Goal: Book appointment/travel/reservation

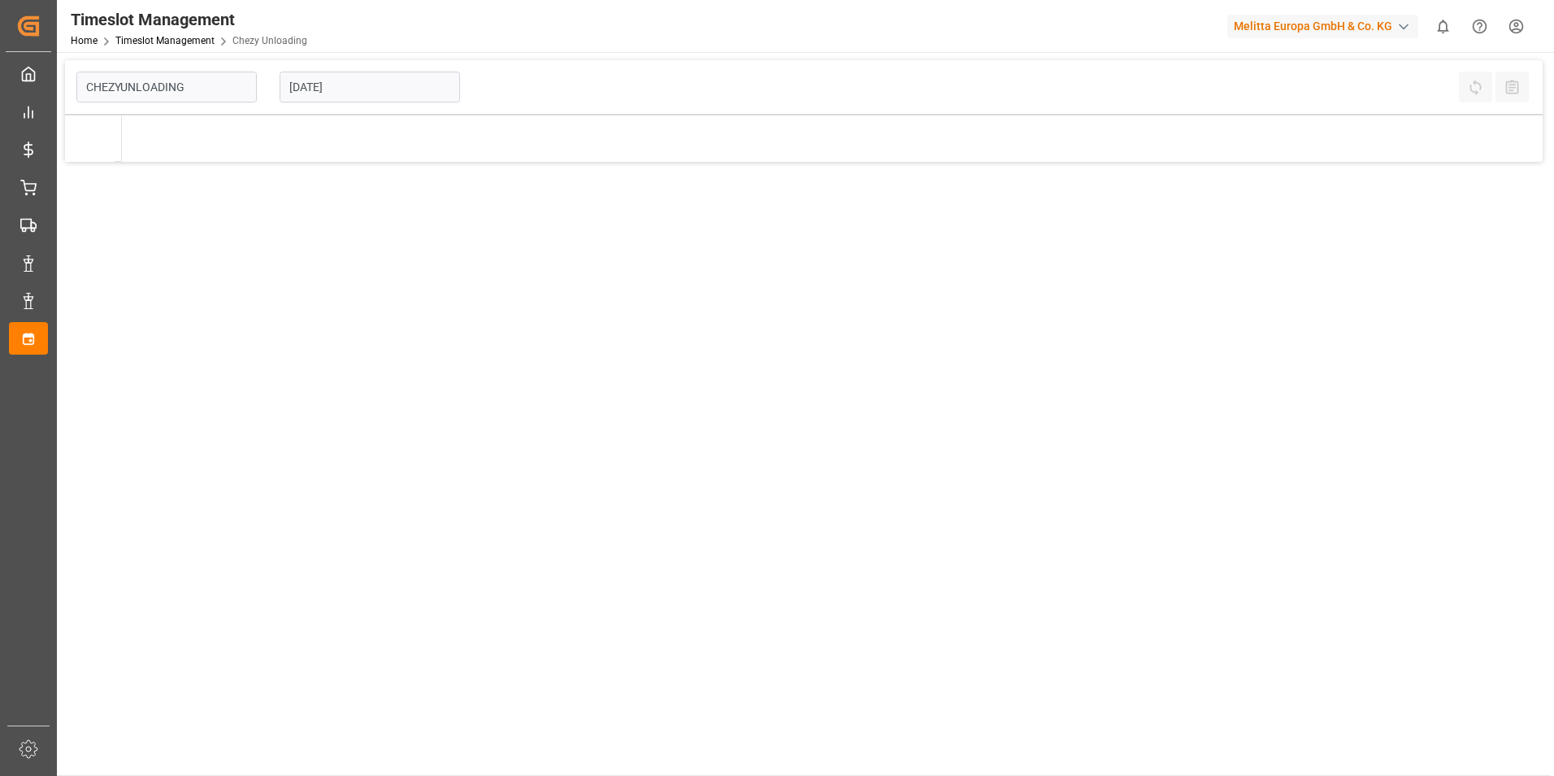
type input "Chezy Unloading"
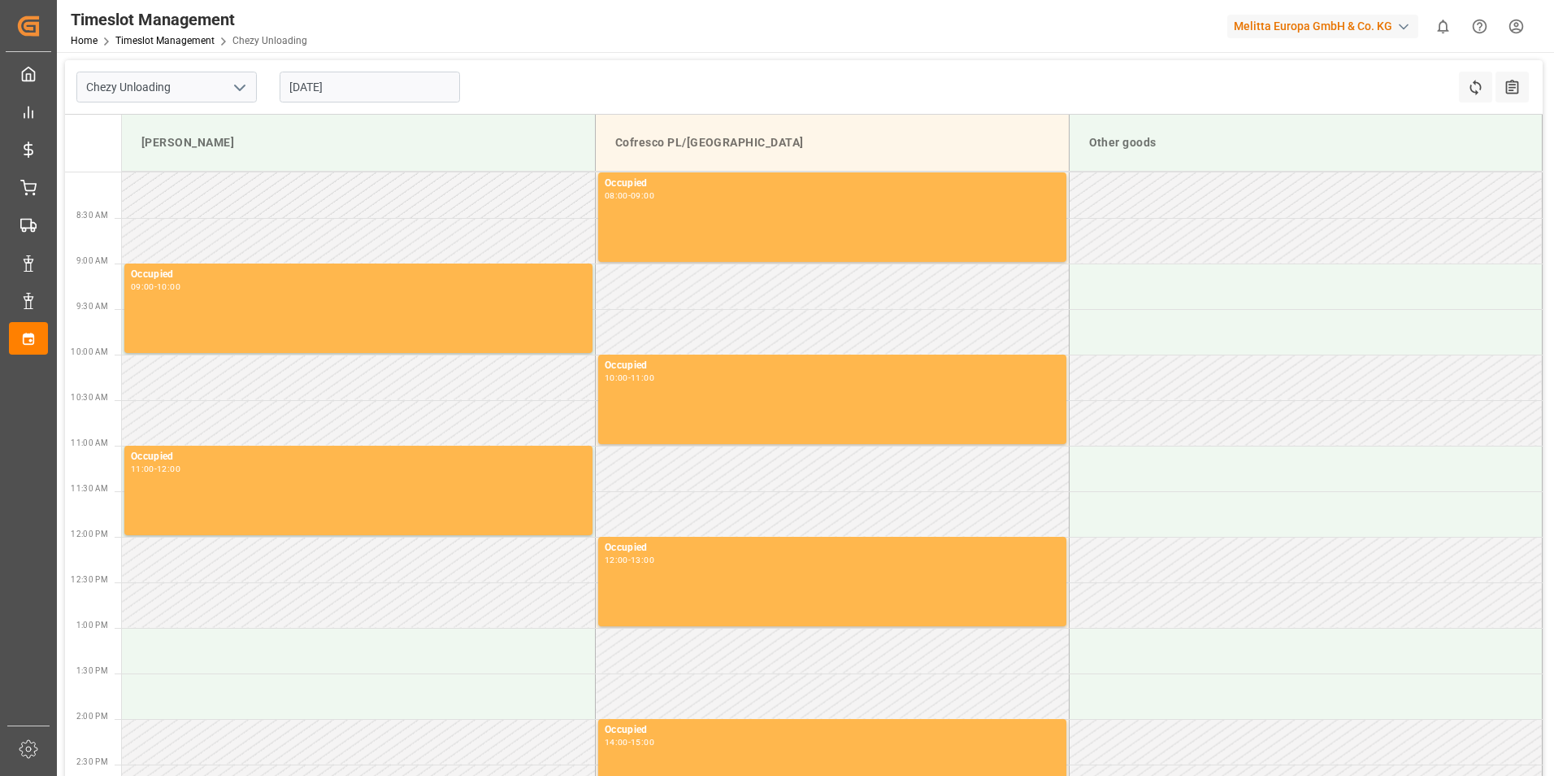
click at [399, 93] on input "[DATE]" at bounding box center [370, 87] width 180 height 31
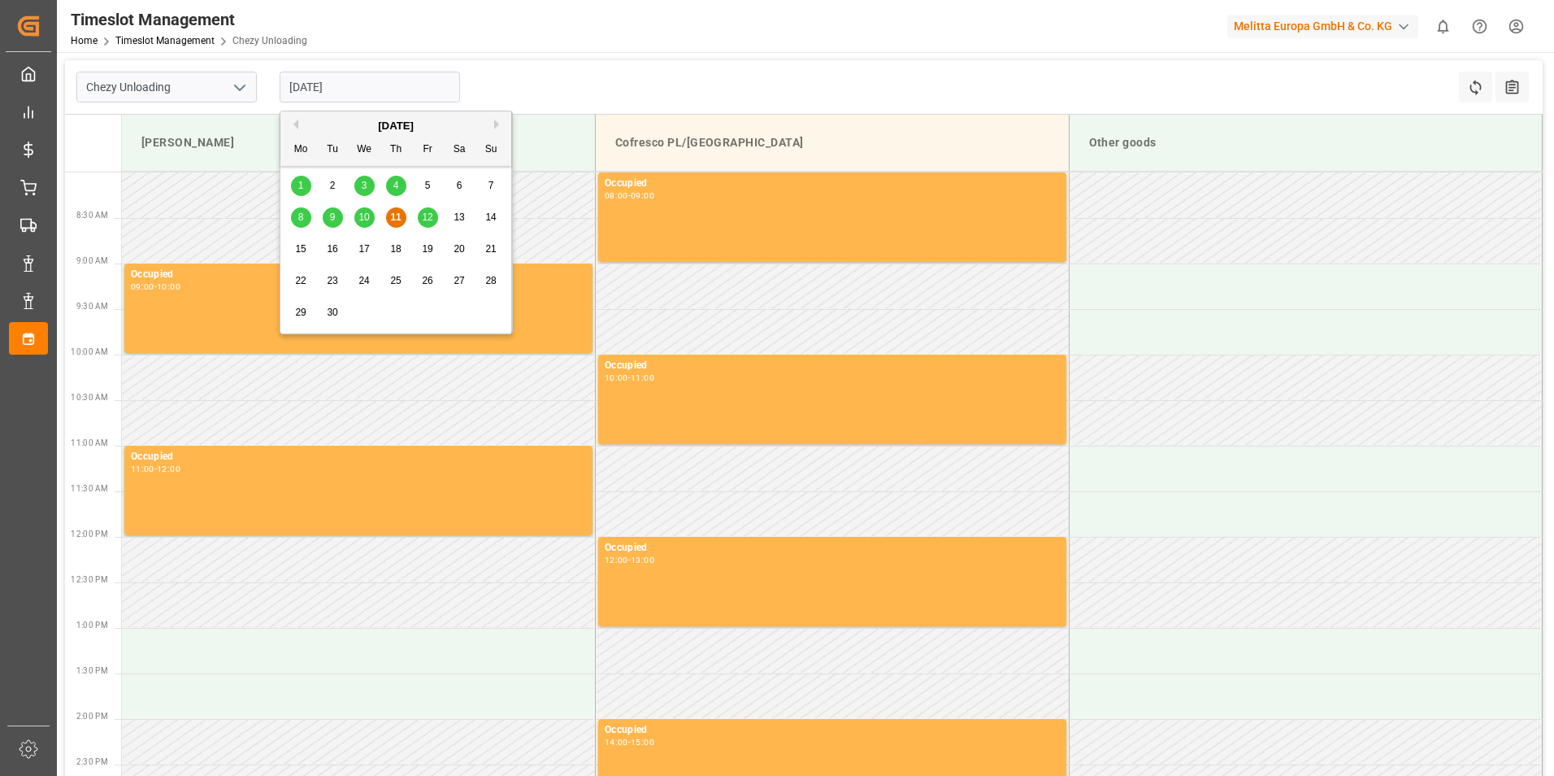
click at [295, 250] on span "15" at bounding box center [300, 248] width 11 height 11
type input "[DATE]"
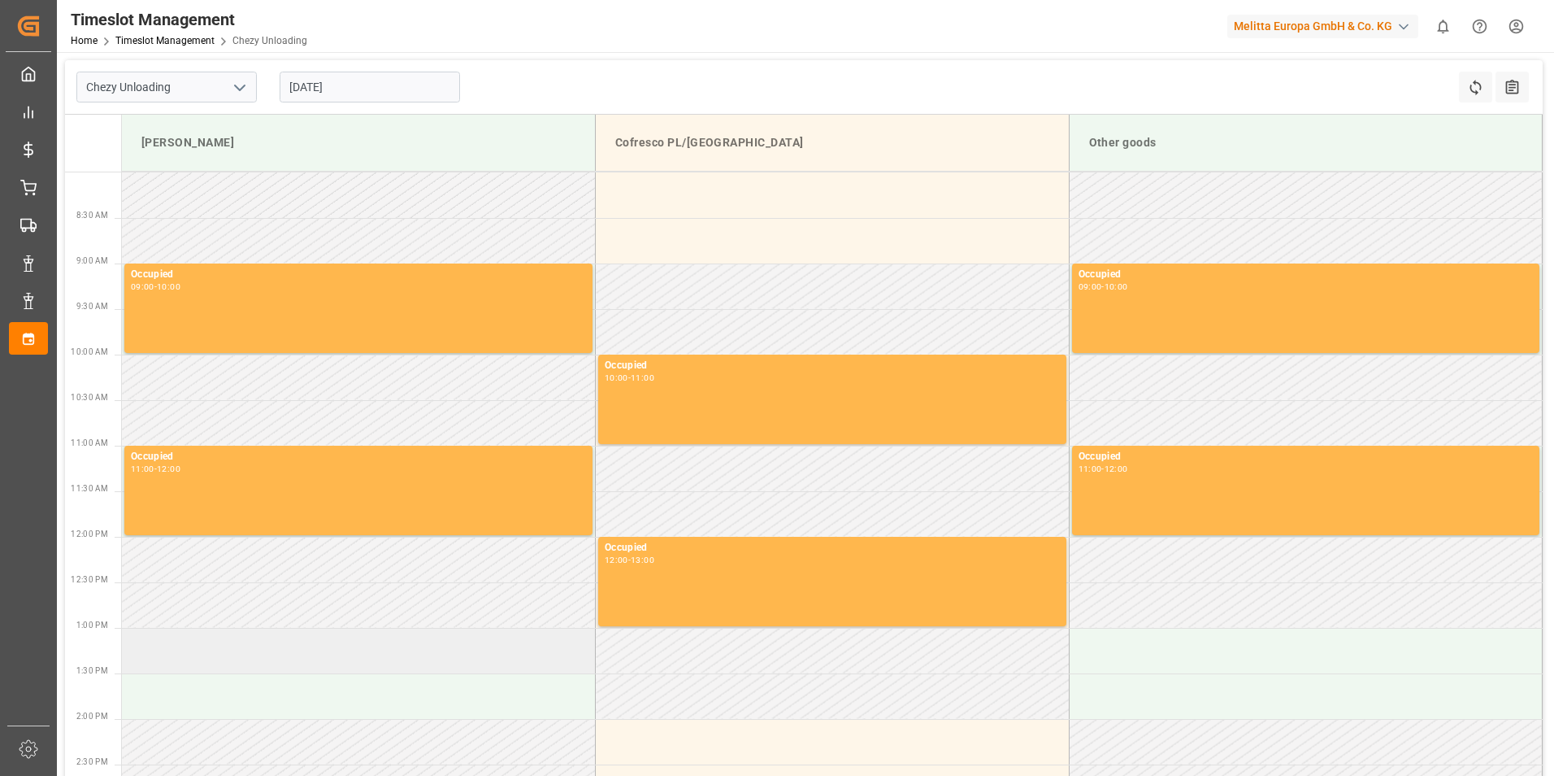
click at [228, 657] on td at bounding box center [359, 651] width 474 height 46
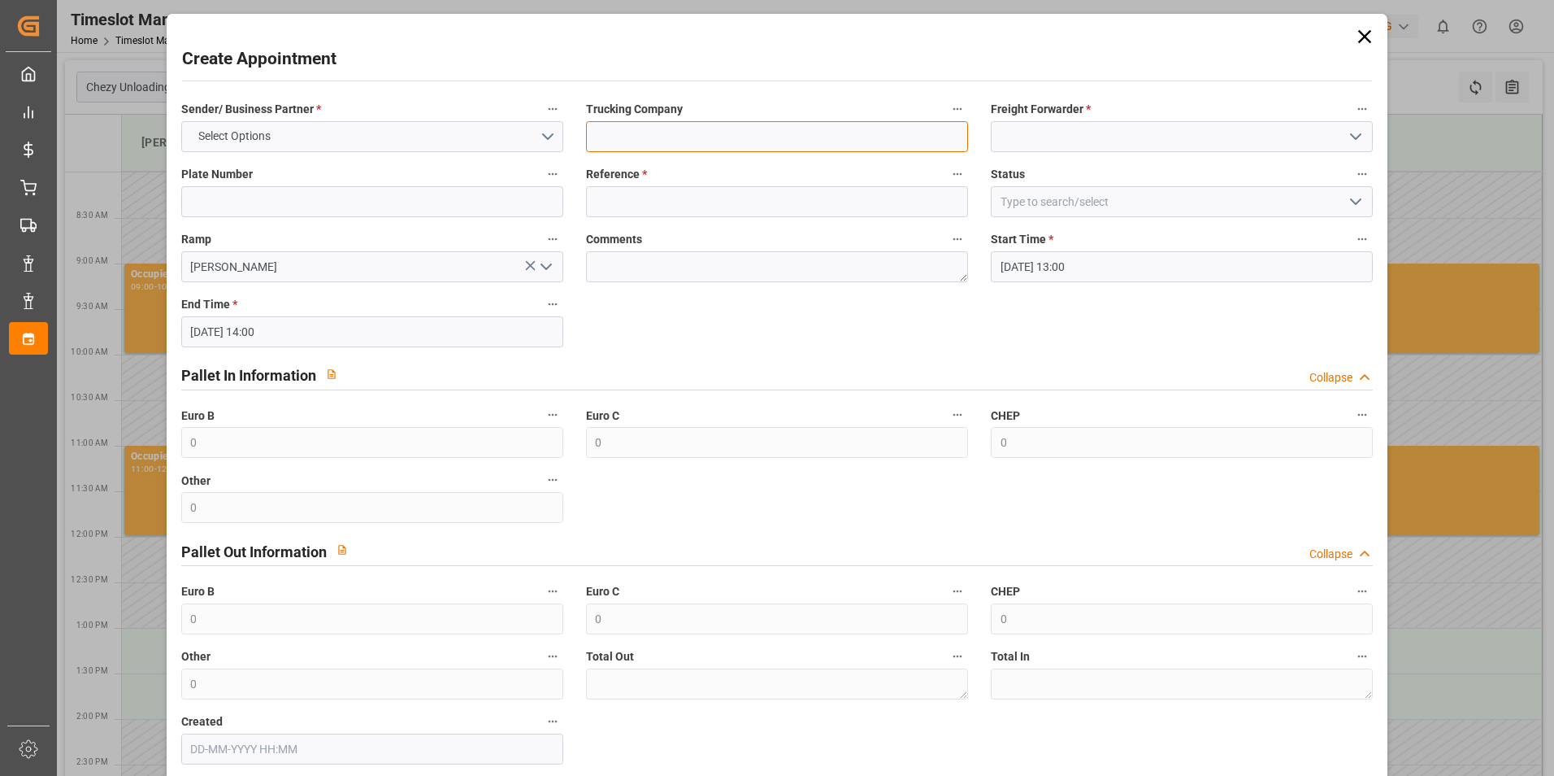
click at [779, 134] on input at bounding box center [777, 136] width 382 height 31
type input "skat"
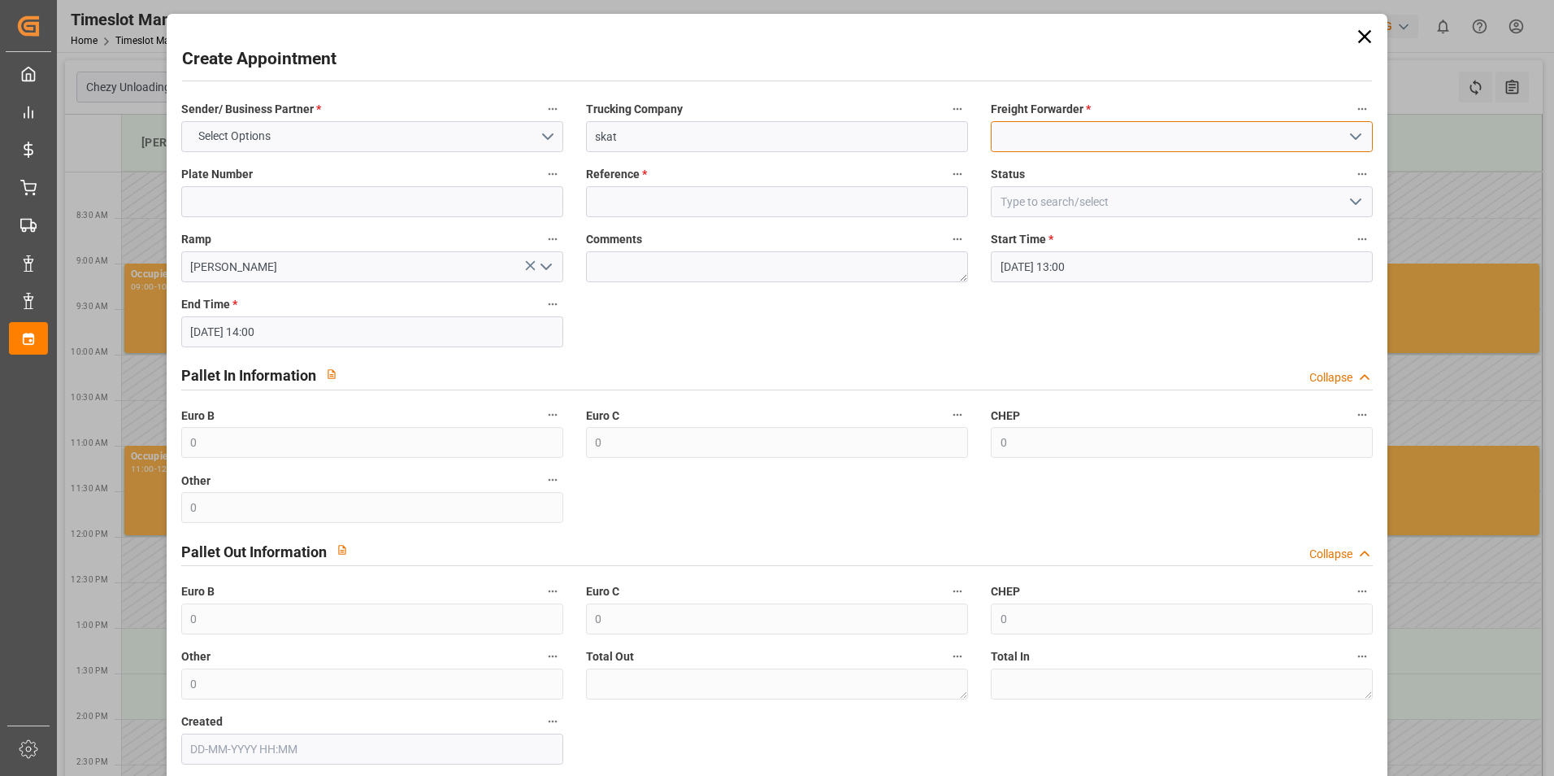
click at [1040, 133] on input at bounding box center [1182, 136] width 382 height 31
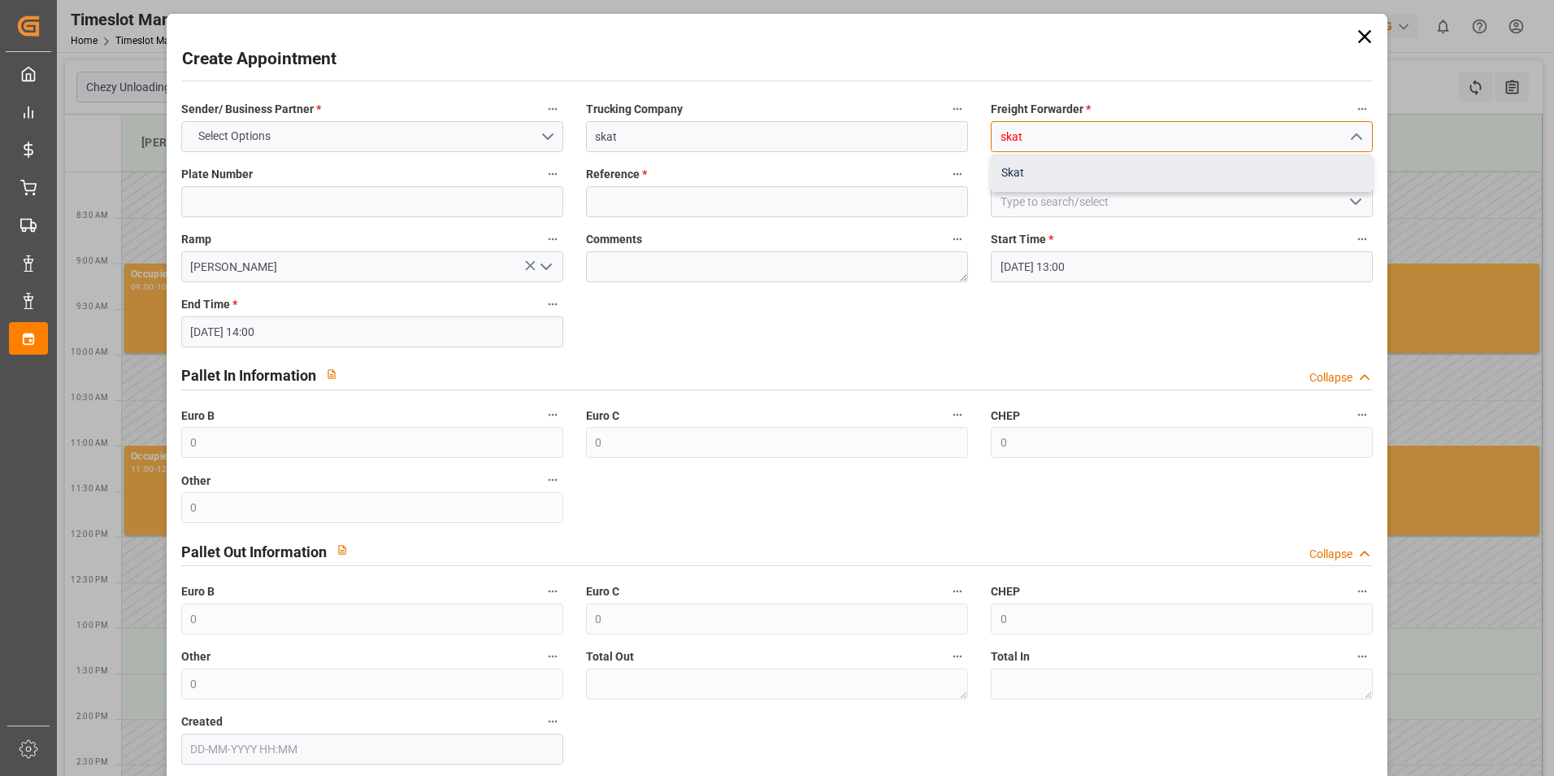
click at [1041, 161] on div "Skat" at bounding box center [1182, 172] width 380 height 37
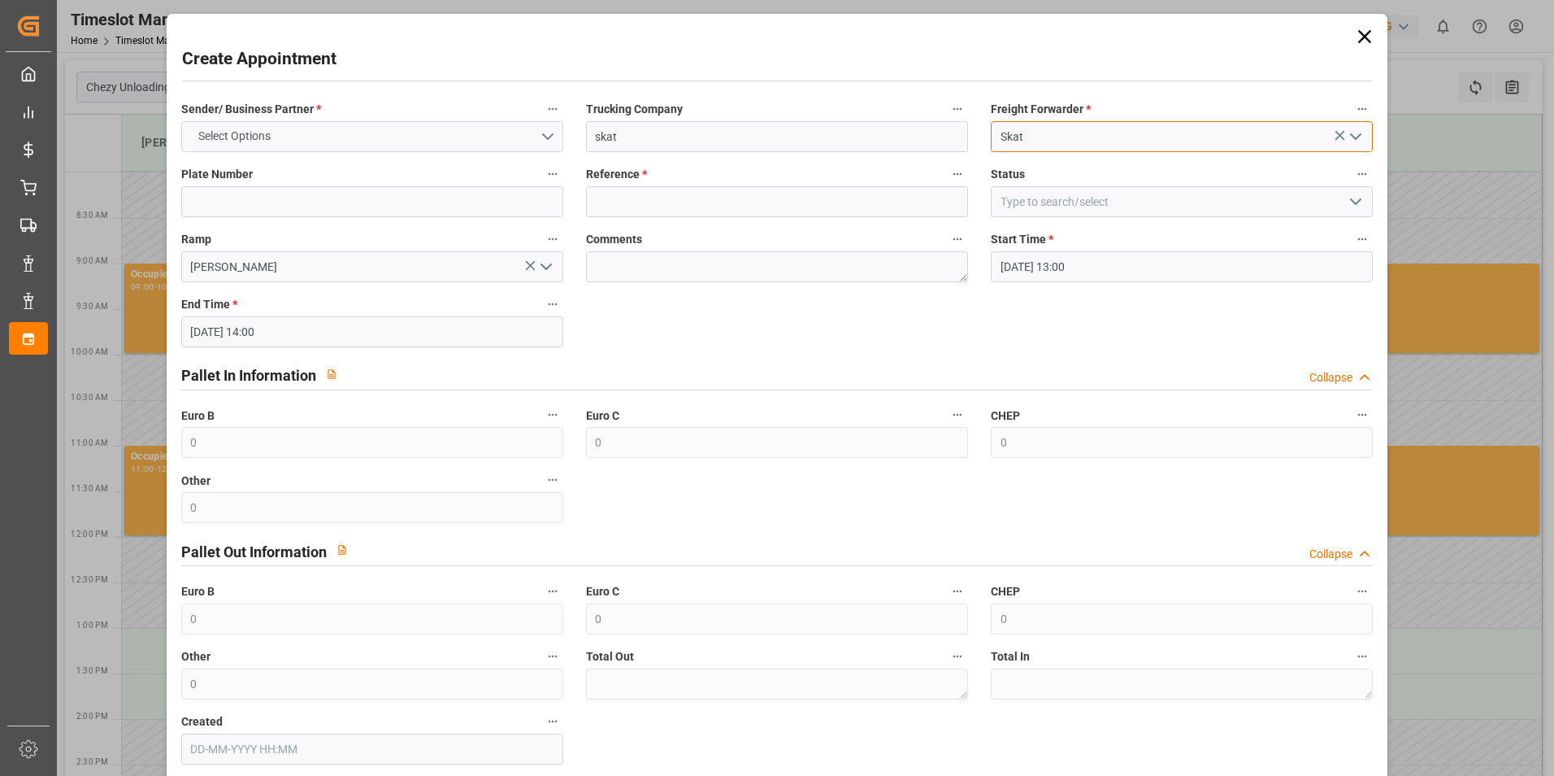
type input "Skat"
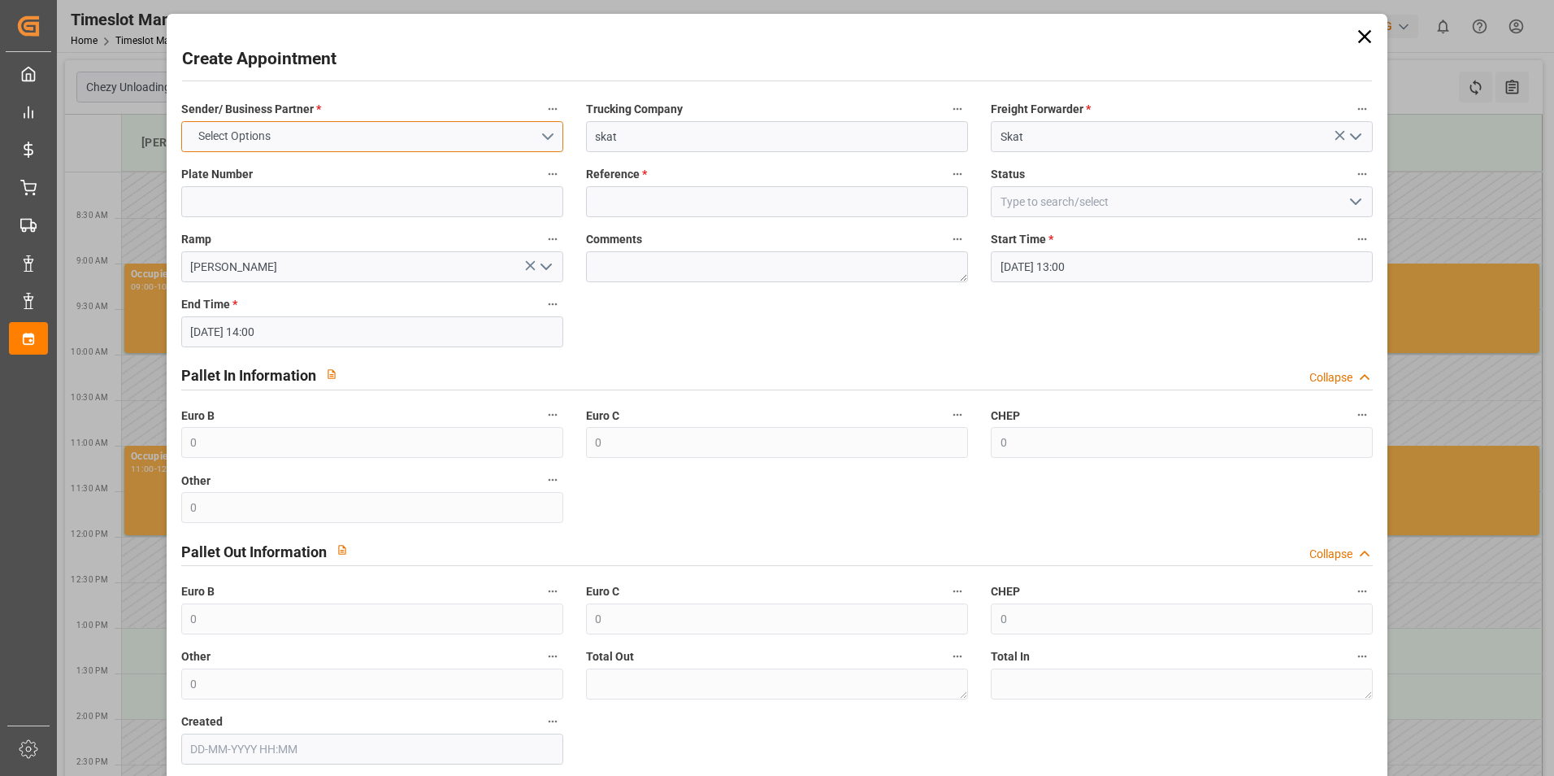
click at [455, 124] on button "Select Options" at bounding box center [372, 136] width 382 height 31
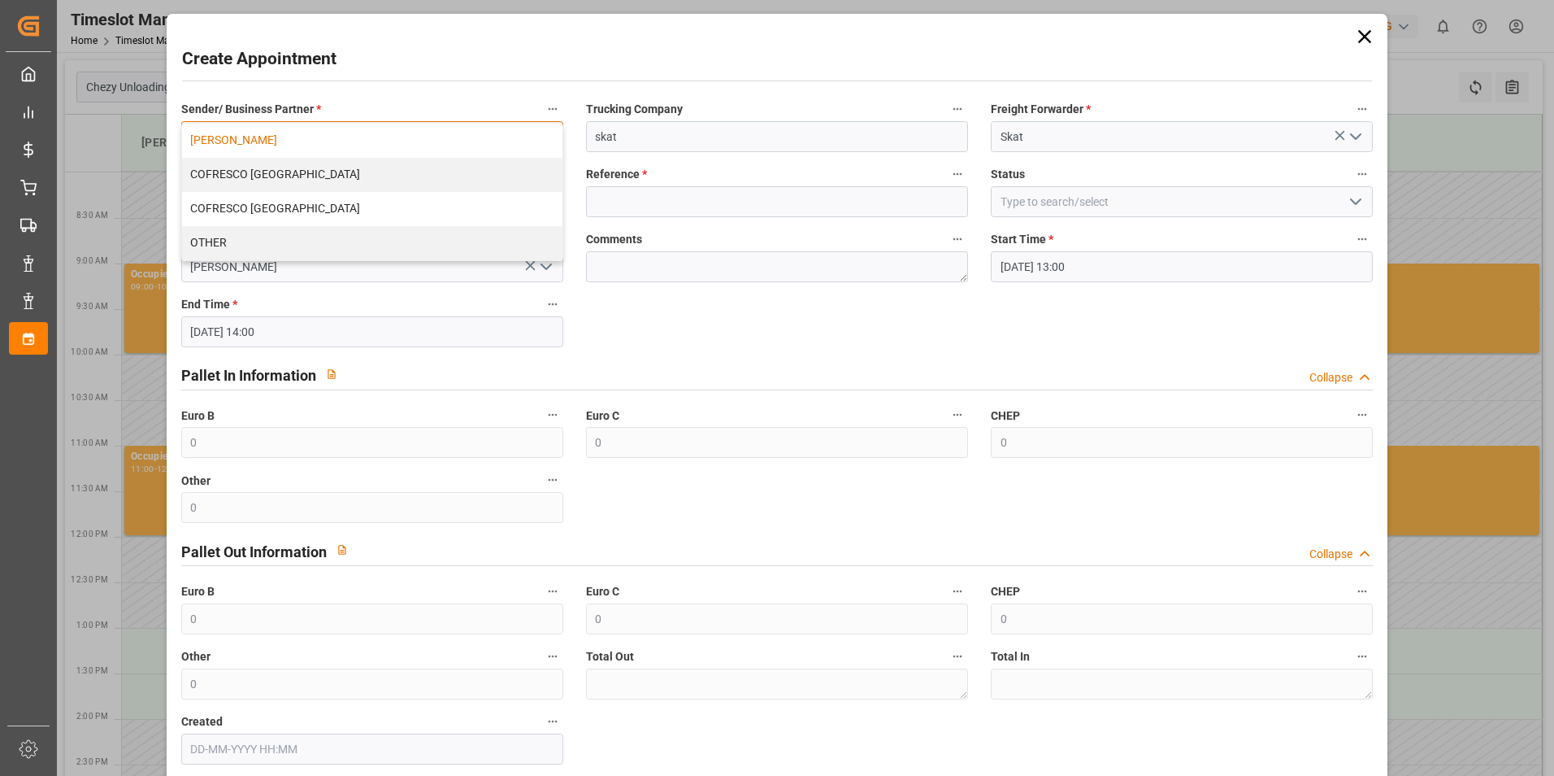
click at [316, 143] on div "[PERSON_NAME]" at bounding box center [372, 141] width 380 height 34
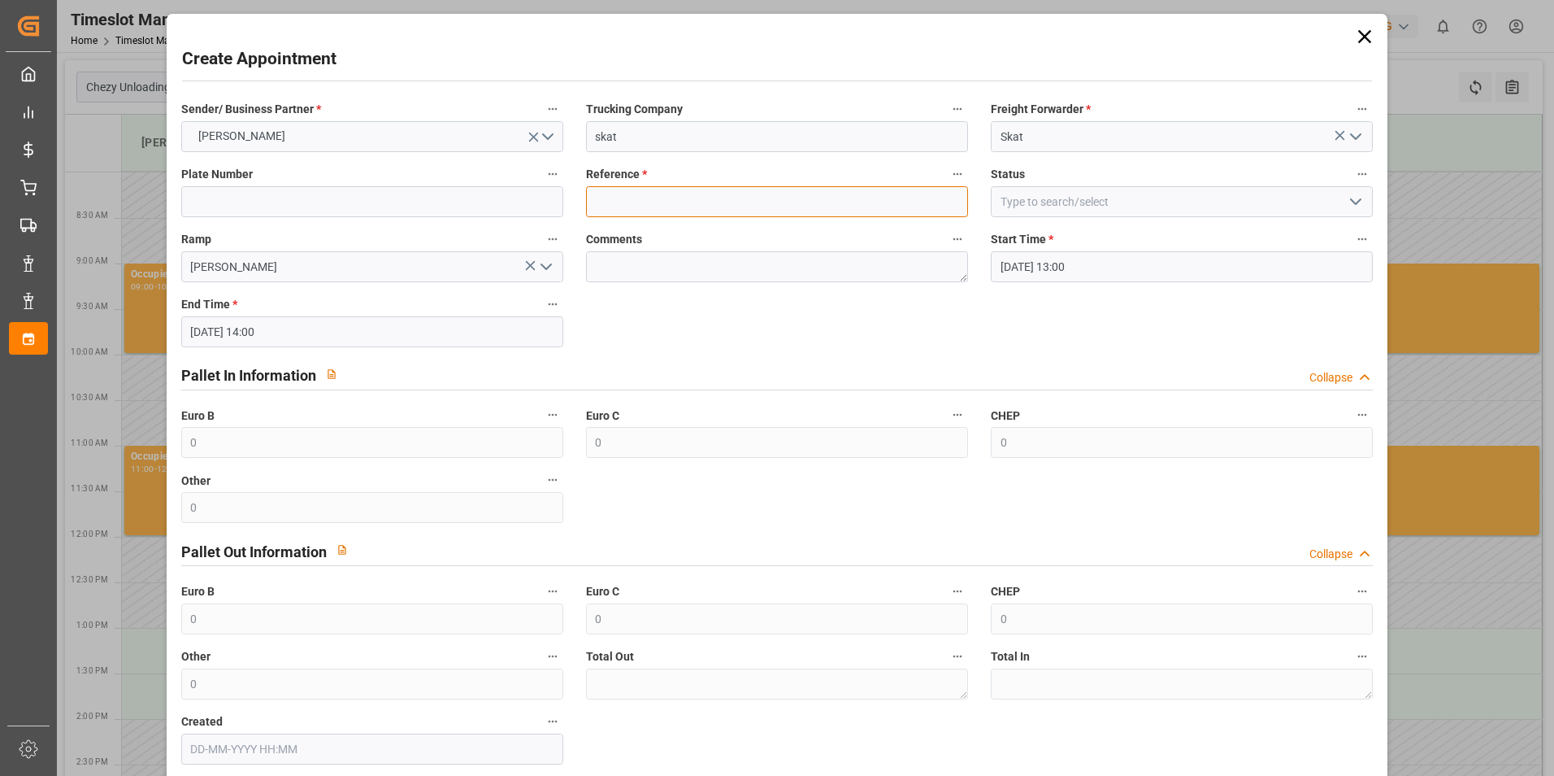
click at [689, 202] on input at bounding box center [777, 201] width 382 height 31
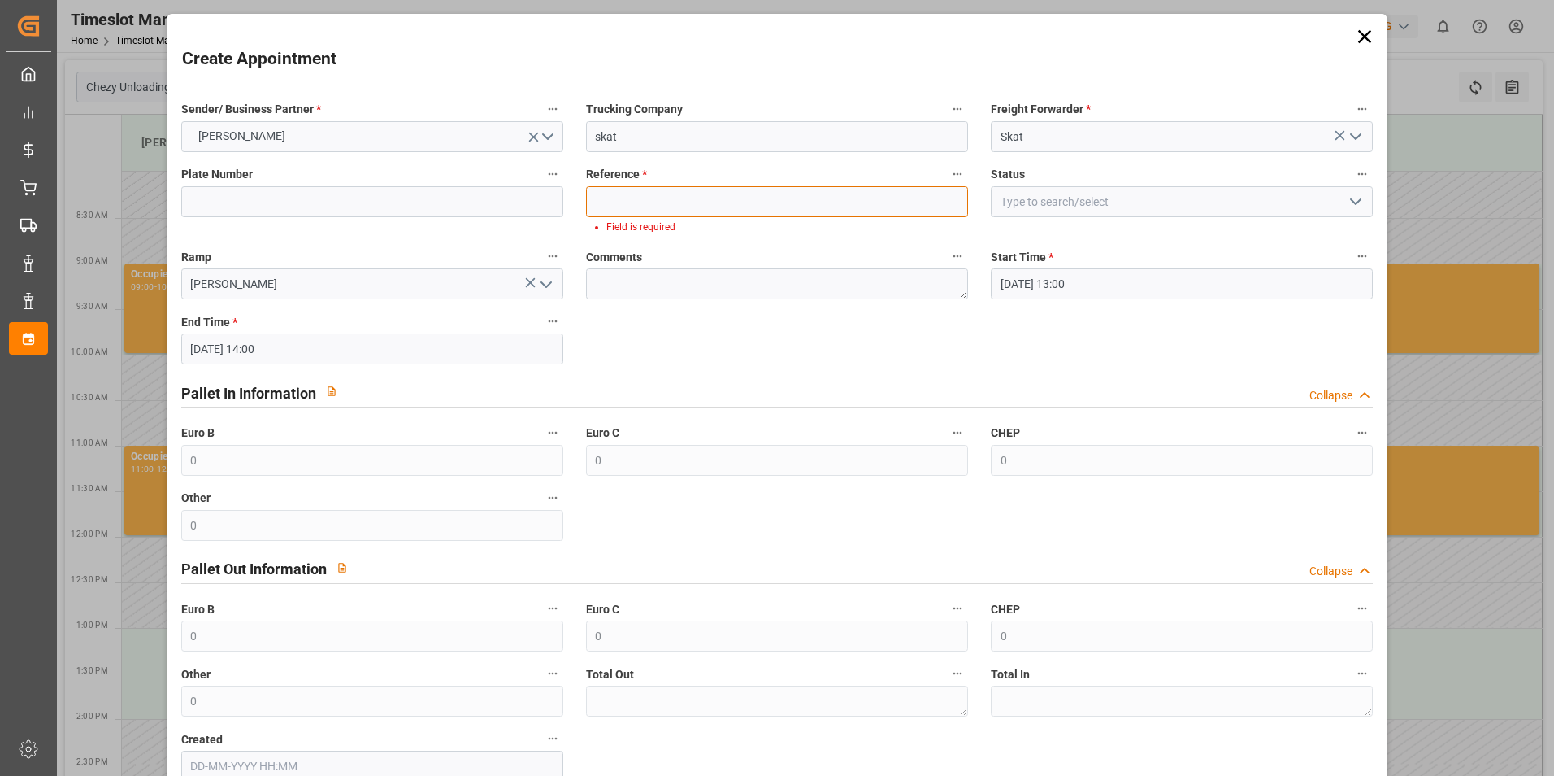
click at [663, 203] on input at bounding box center [777, 201] width 382 height 31
paste input "400052831"
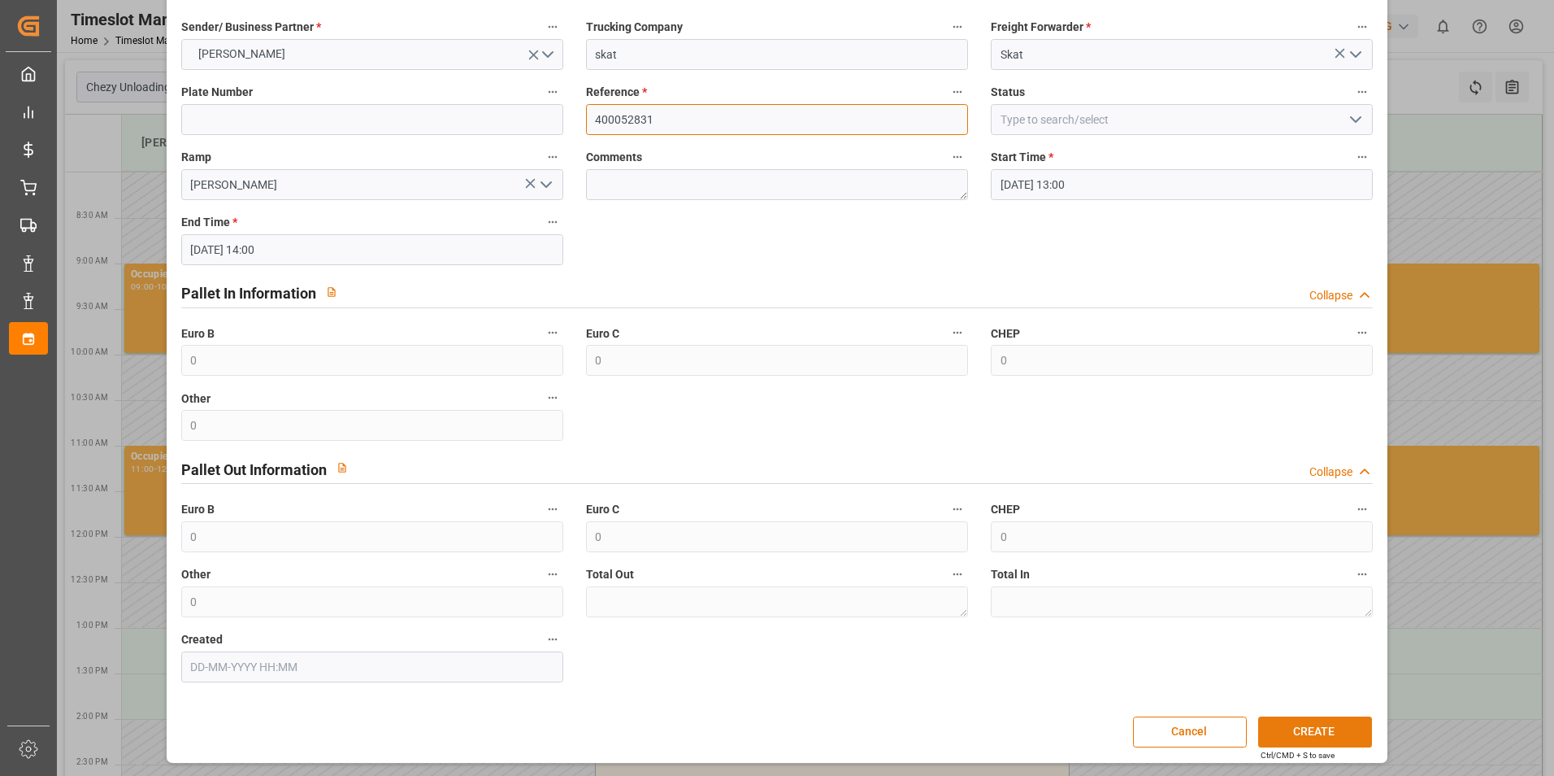
scroll to position [83, 0]
type input "400052831"
click at [1298, 737] on button "CREATE" at bounding box center [1315, 730] width 114 height 31
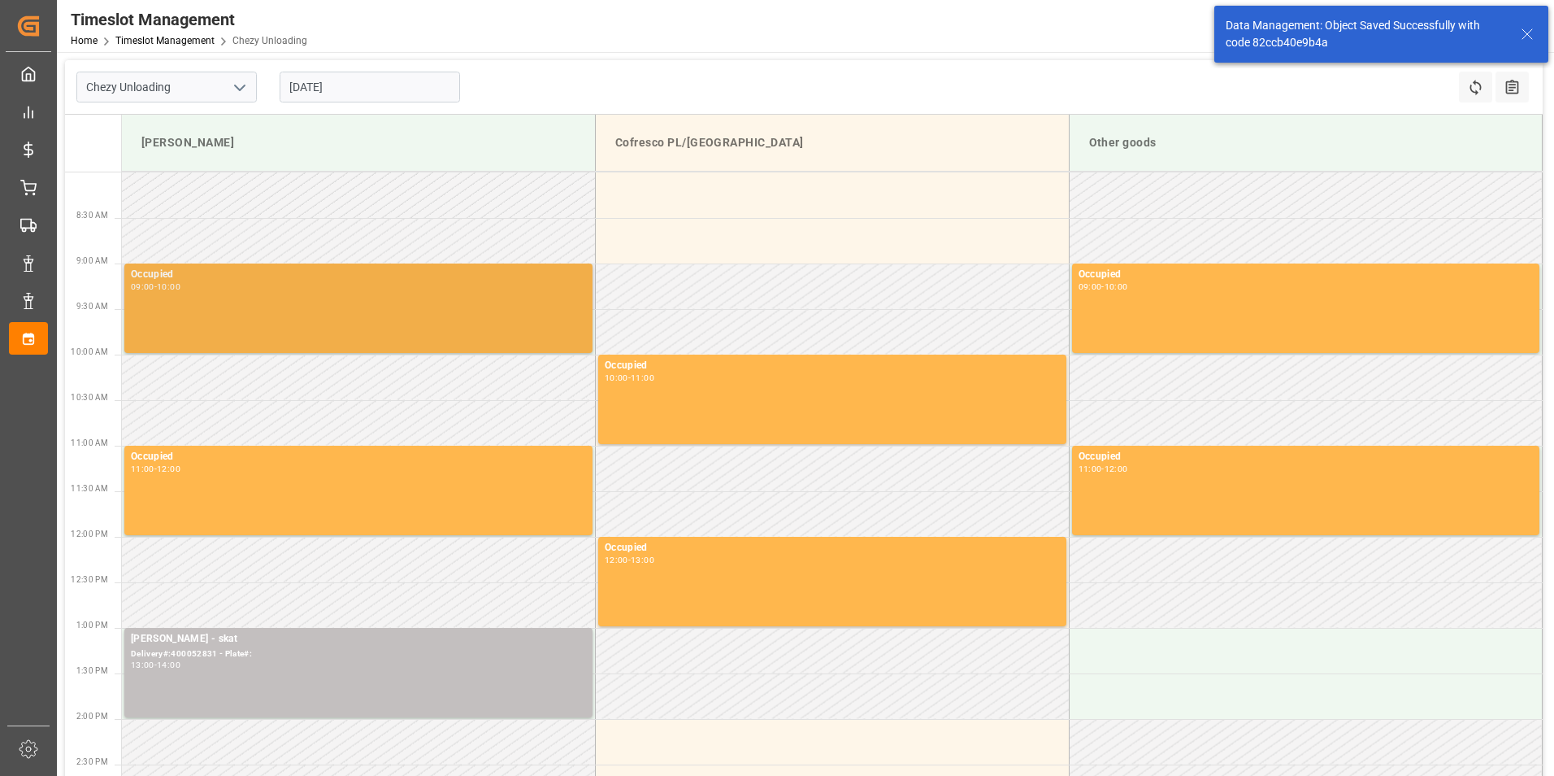
click at [399, 323] on div "Occupied 09:00 - 10:00" at bounding box center [358, 308] width 455 height 83
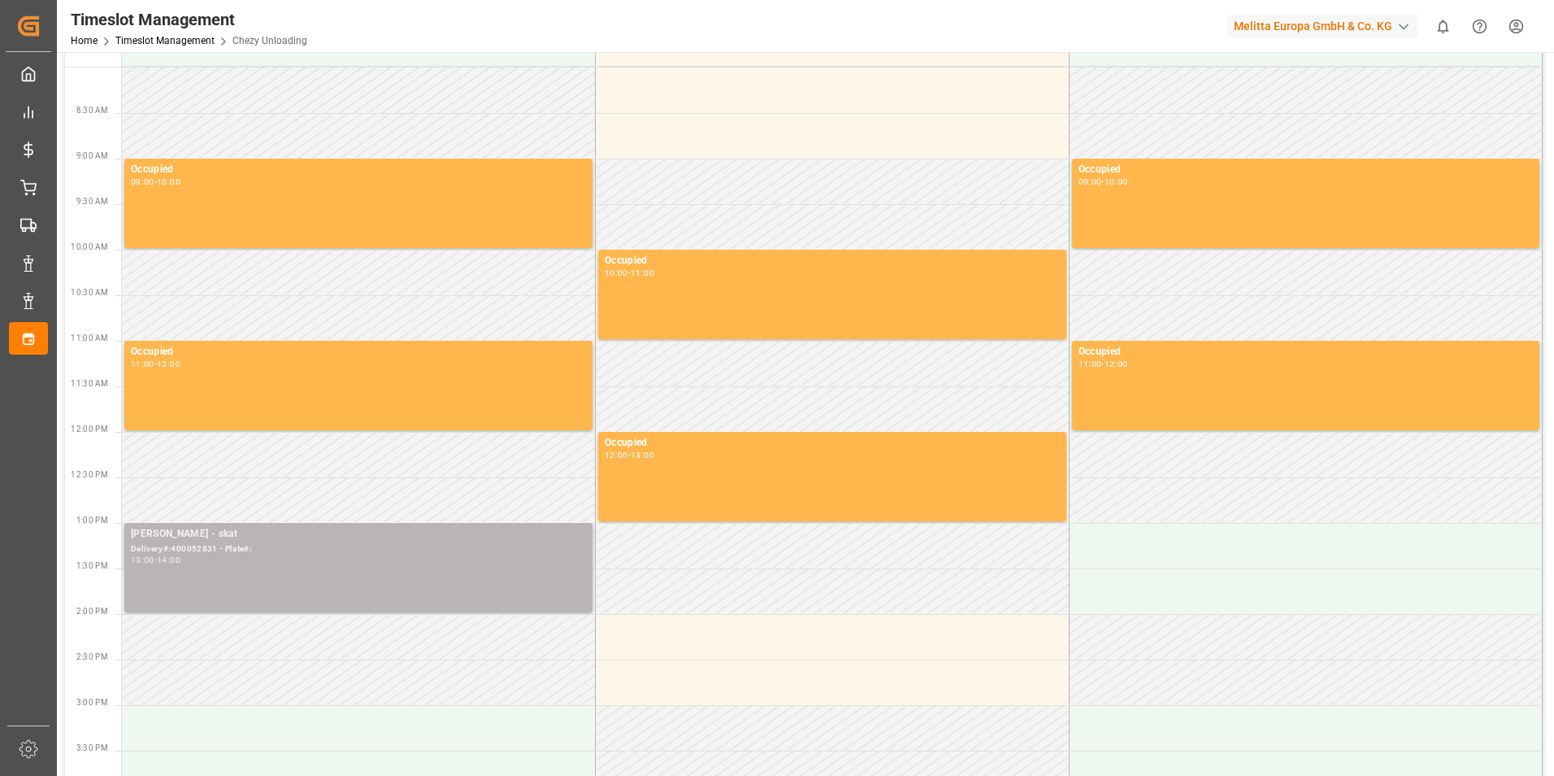
scroll to position [0, 0]
